Goal: Task Accomplishment & Management: Check status

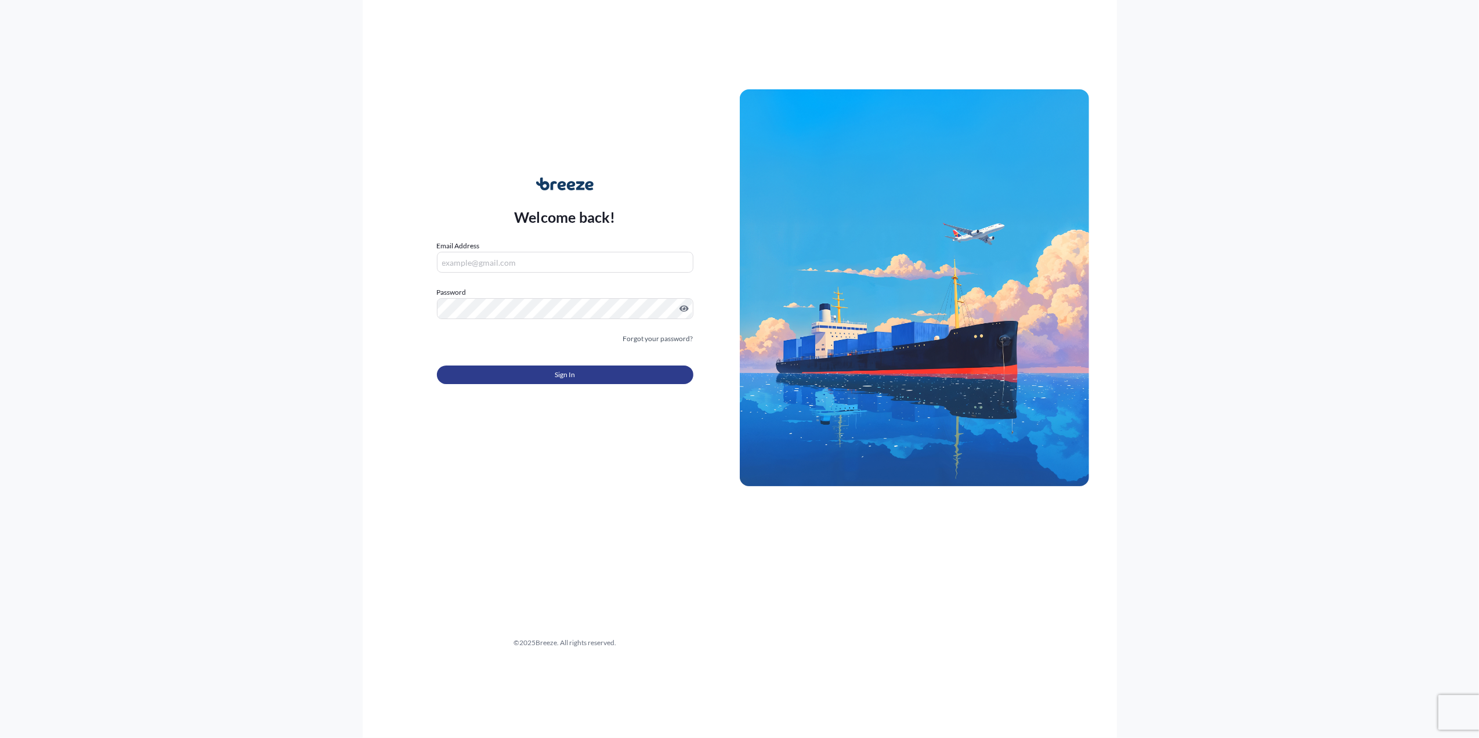
type input "[PERSON_NAME][EMAIL_ADDRESS][PERSON_NAME][DOMAIN_NAME]"
click at [569, 372] on span "Sign In" at bounding box center [565, 375] width 20 height 12
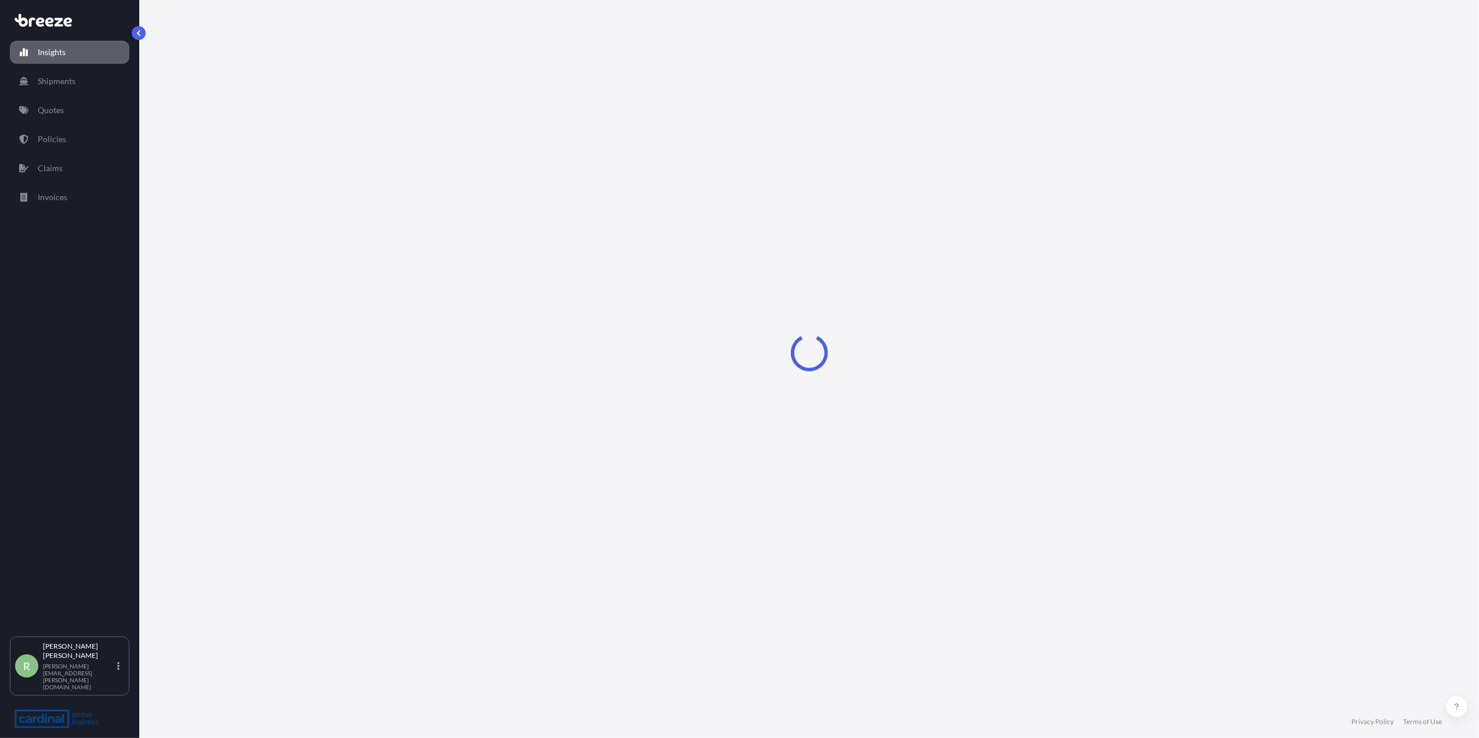
select select "2025"
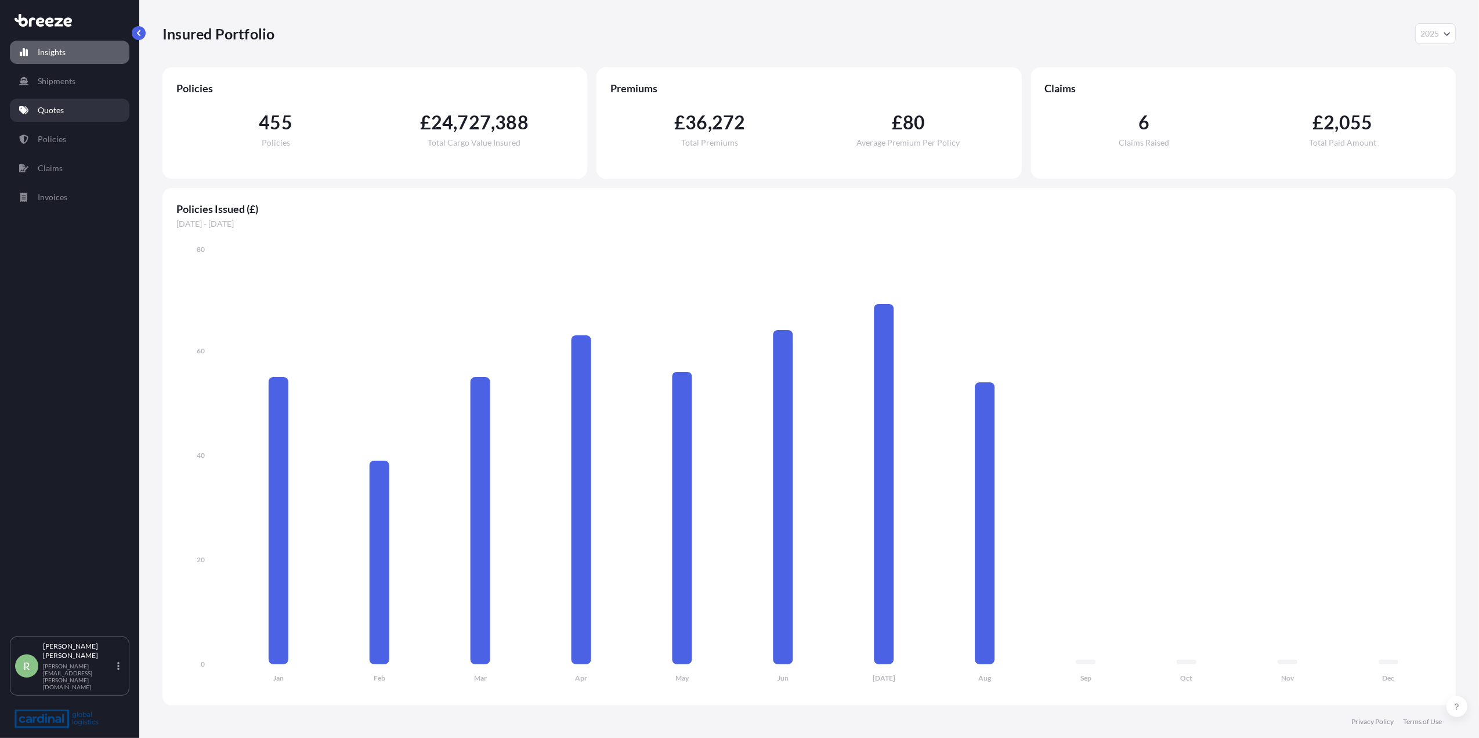
click at [65, 110] on link "Quotes" at bounding box center [69, 110] width 119 height 23
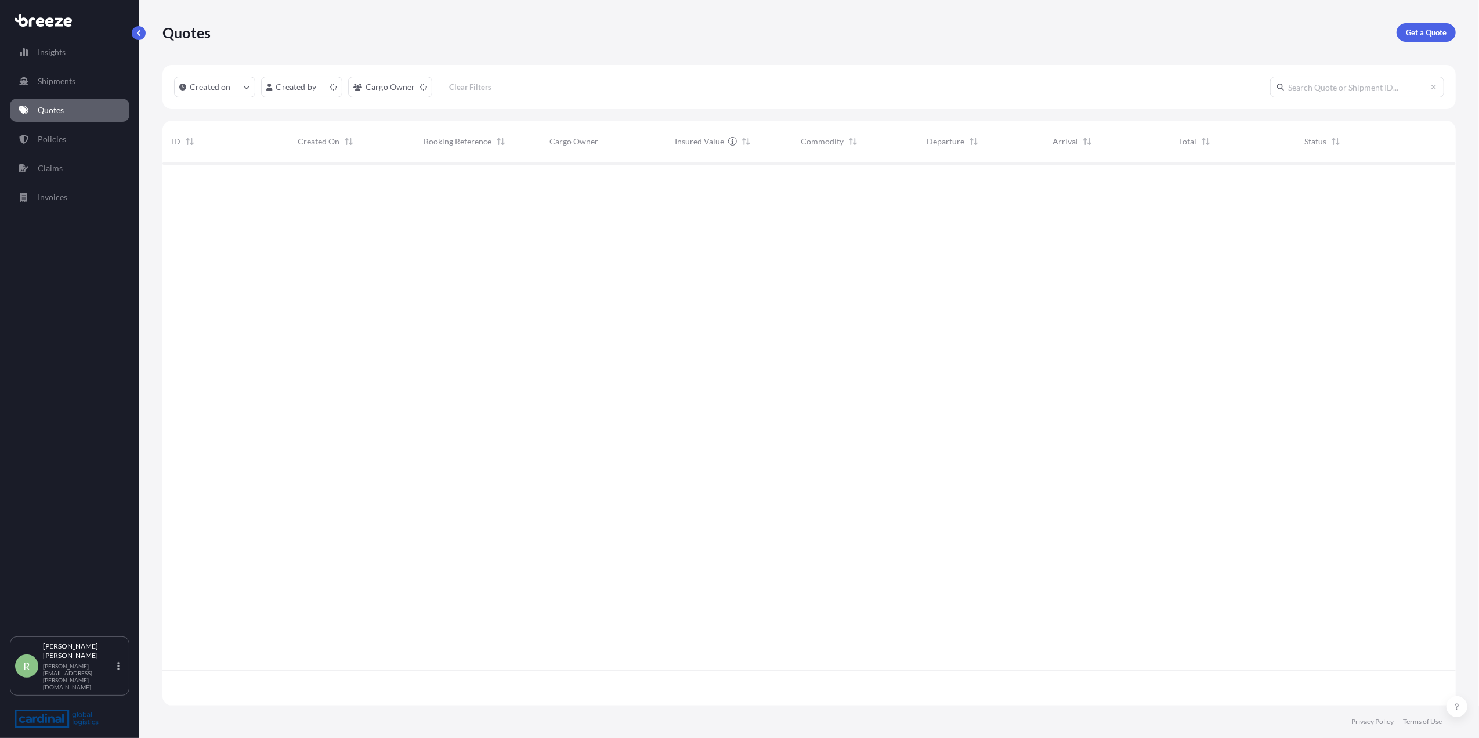
scroll to position [537, 1281]
click at [78, 133] on link "Policies" at bounding box center [69, 139] width 119 height 23
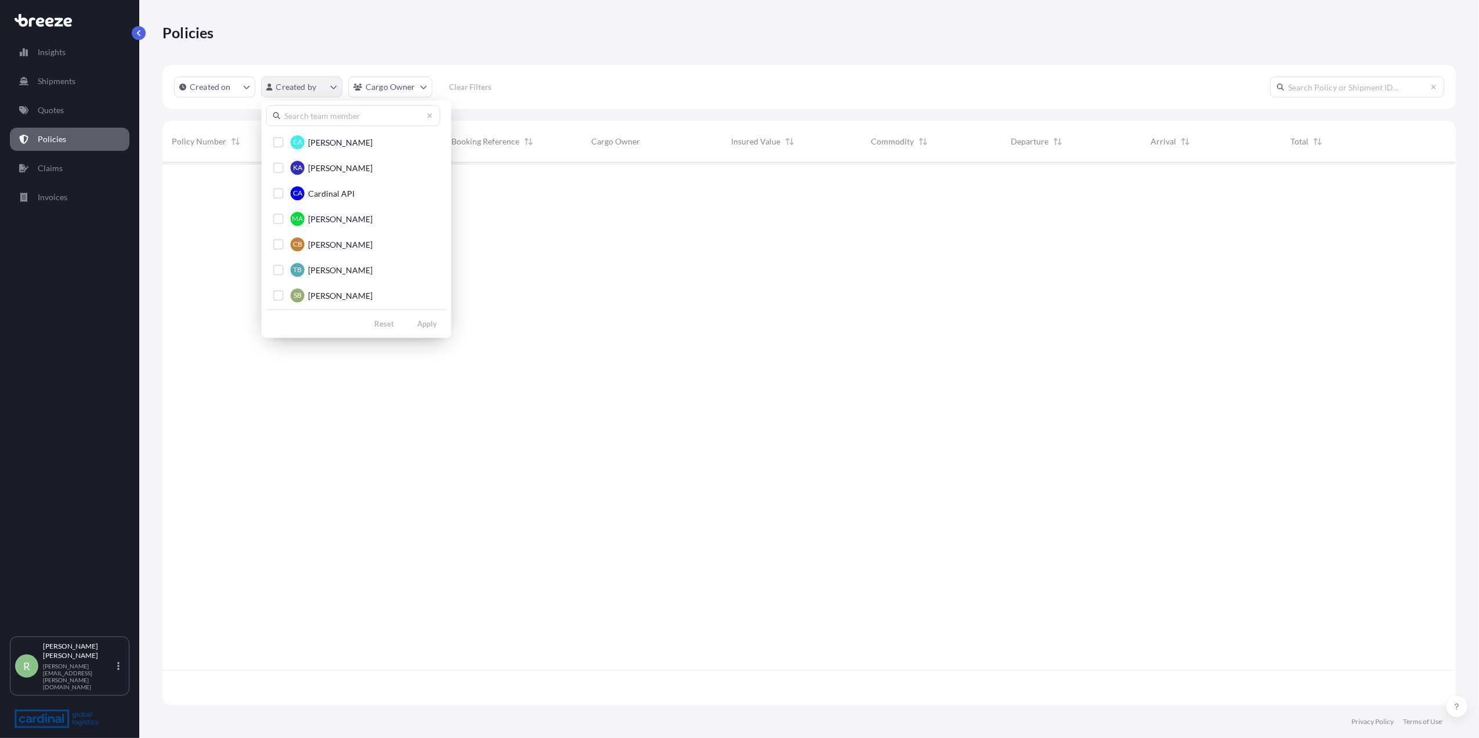
click at [289, 92] on html "Insights Shipments Quotes Policies Claims Invoices R [PERSON_NAME] Stuart [EMAI…" at bounding box center [739, 369] width 1479 height 738
click at [303, 121] on input "text" at bounding box center [353, 115] width 174 height 21
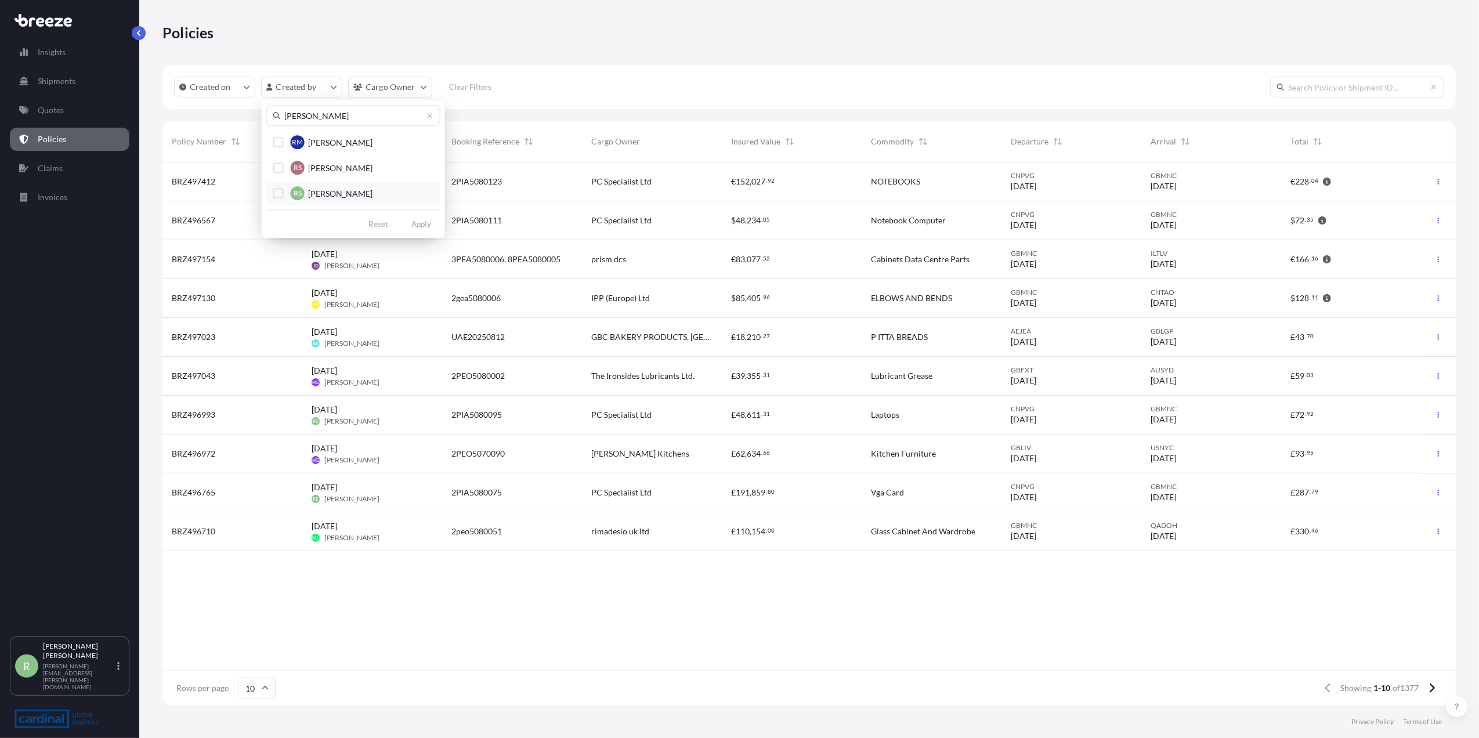
type input "[PERSON_NAME]"
click at [271, 191] on button "RS [PERSON_NAME]" at bounding box center [353, 193] width 174 height 23
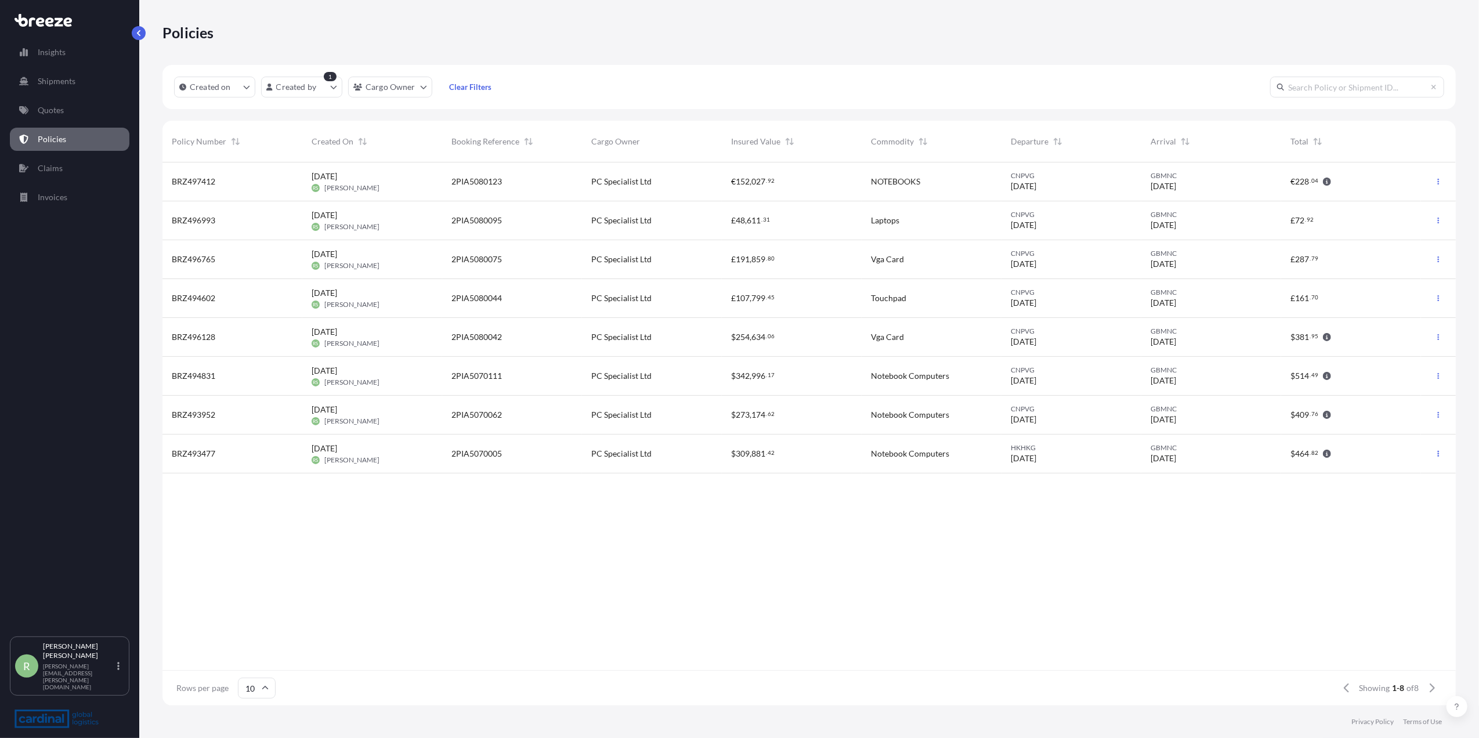
click at [376, 260] on div "[DATE] RS [PERSON_NAME]" at bounding box center [371, 259] width 121 height 22
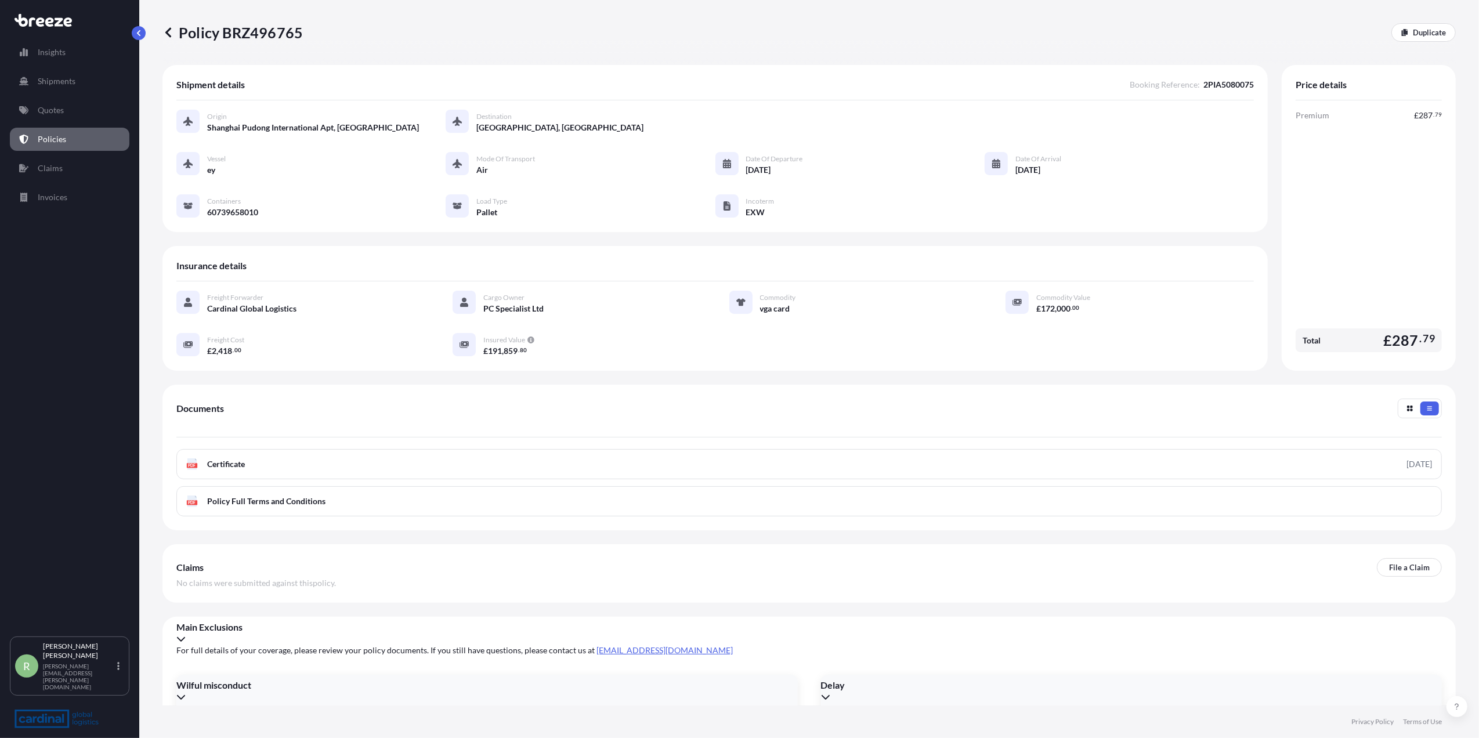
click at [901, 39] on div "Policy BRZ496765 Duplicate" at bounding box center [808, 32] width 1293 height 19
